Goal: Manage account settings

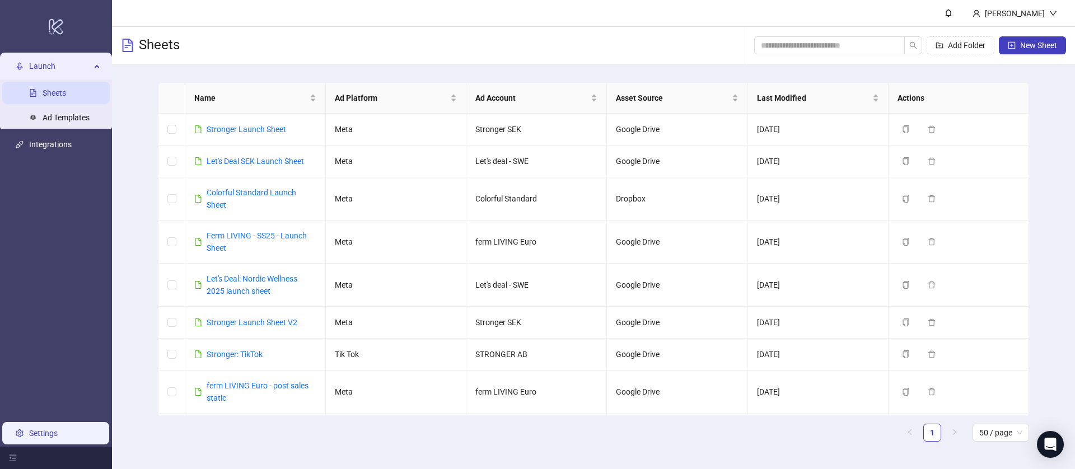
click at [44, 433] on link "Settings" at bounding box center [43, 433] width 29 height 9
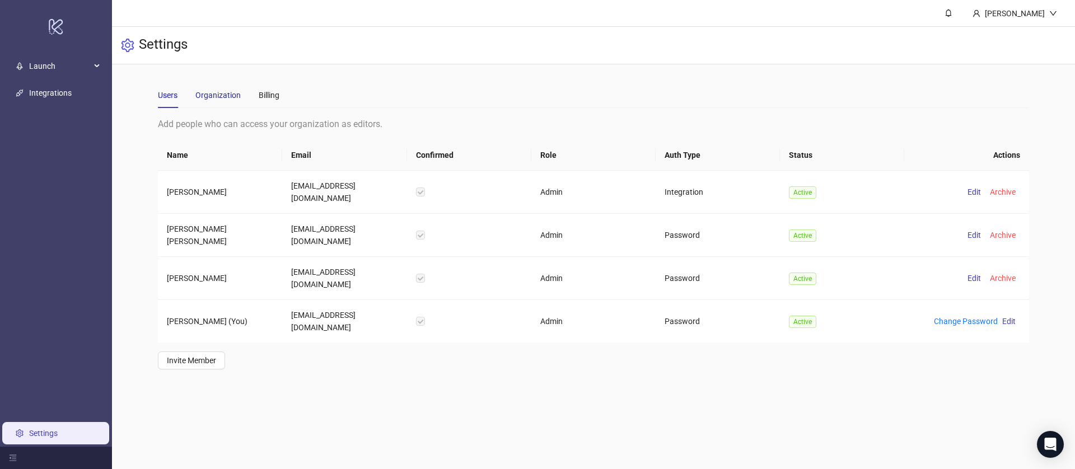
click at [226, 99] on div "Organization" at bounding box center [217, 95] width 45 height 12
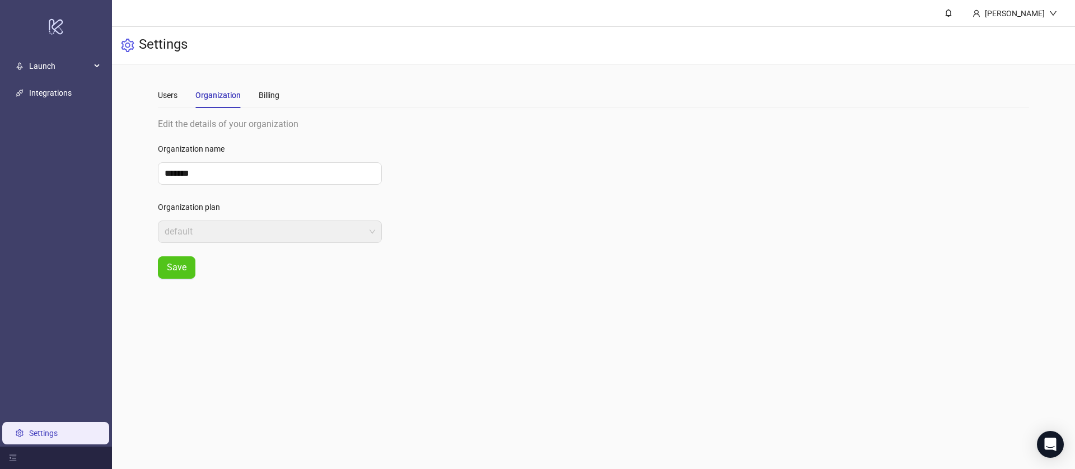
click at [255, 97] on div "Users Organization Billing" at bounding box center [218, 95] width 121 height 26
click at [266, 103] on div "Billing" at bounding box center [269, 95] width 21 height 26
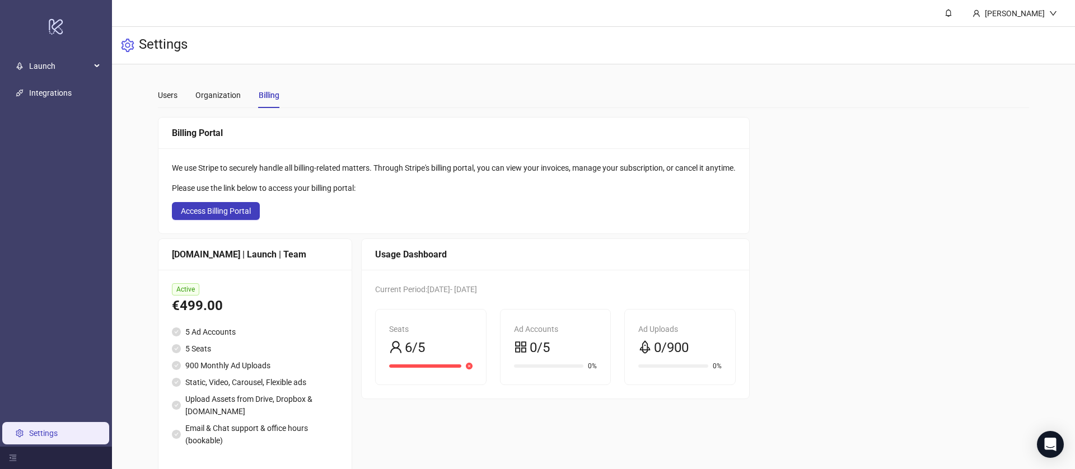
click at [414, 345] on span "6/5" at bounding box center [415, 347] width 20 height 21
click at [550, 354] on span "0/5" at bounding box center [539, 347] width 20 height 21
click at [160, 96] on div "Users" at bounding box center [168, 95] width 20 height 12
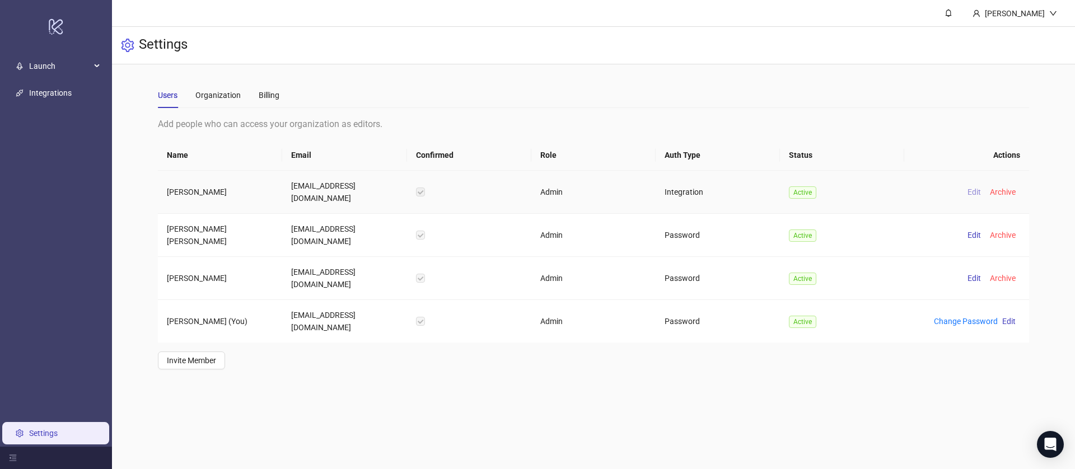
click at [973, 187] on span "Edit" at bounding box center [973, 191] width 13 height 9
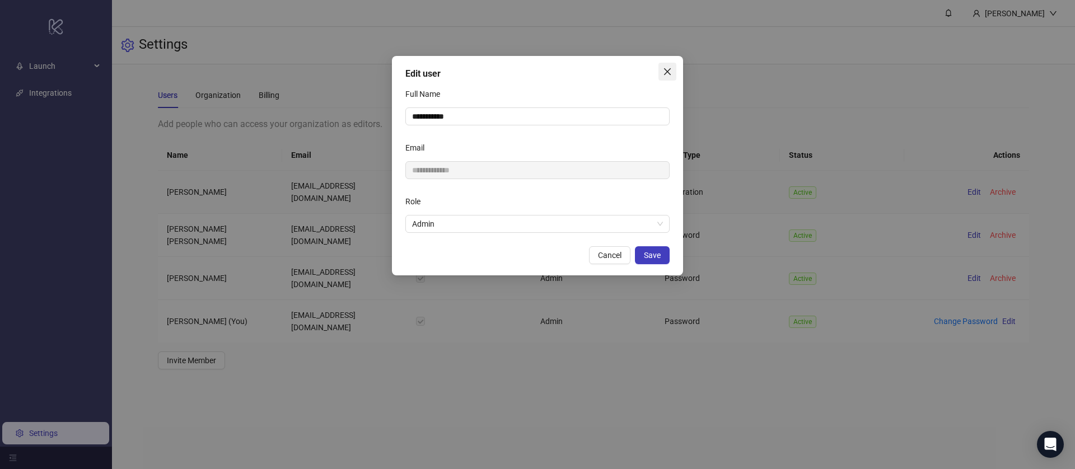
click at [661, 74] on span "Close" at bounding box center [667, 71] width 18 height 9
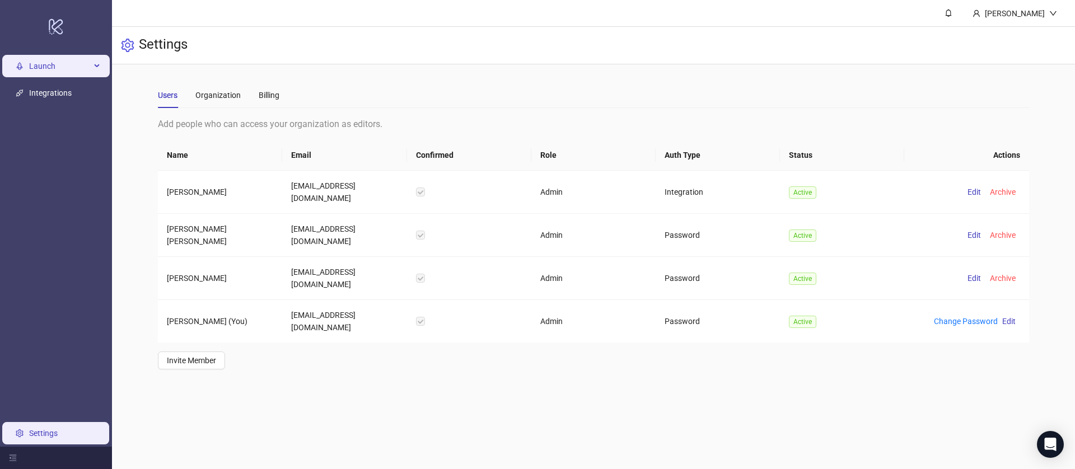
click at [79, 60] on span "Launch" at bounding box center [60, 66] width 62 height 22
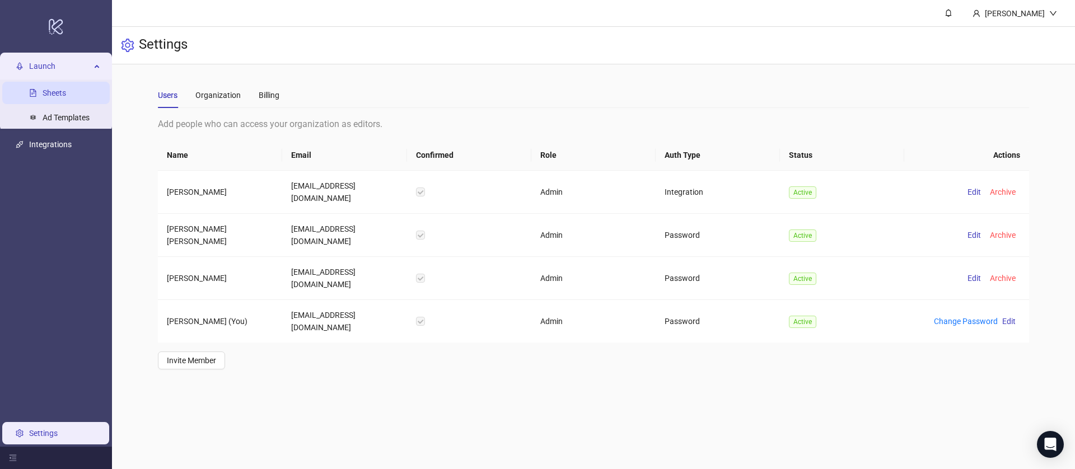
click at [64, 97] on link "Sheets" at bounding box center [55, 92] width 24 height 9
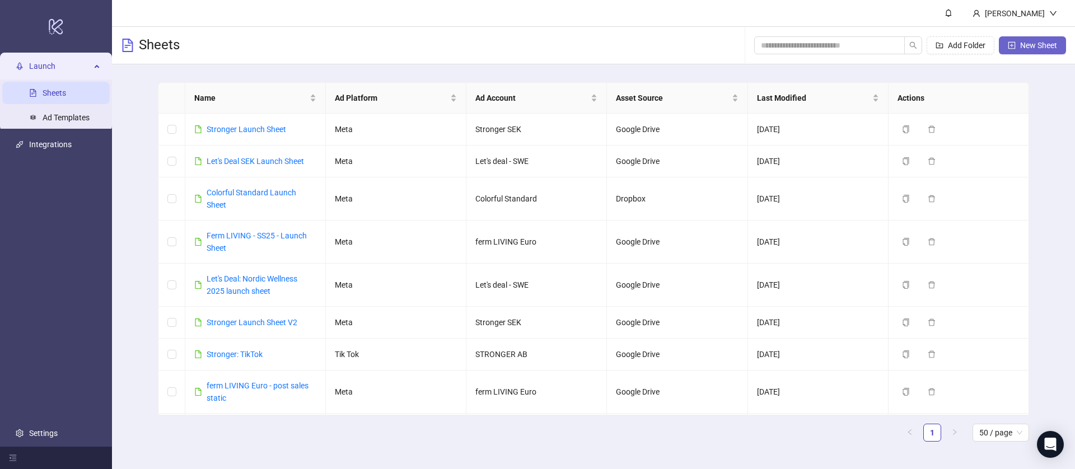
click at [1028, 43] on span "New Sheet" at bounding box center [1038, 45] width 37 height 9
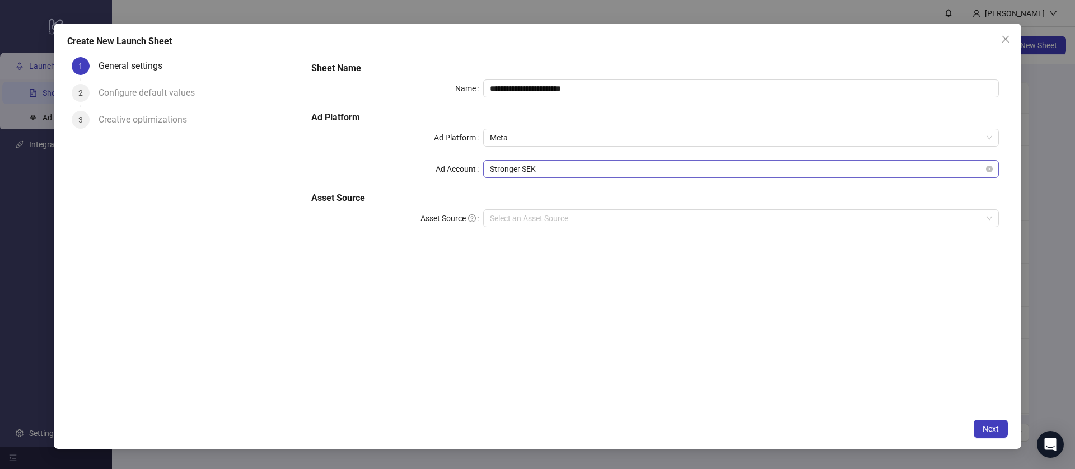
click at [527, 168] on span "Stronger SEK" at bounding box center [741, 169] width 502 height 17
